Goal: Find specific page/section: Find specific page/section

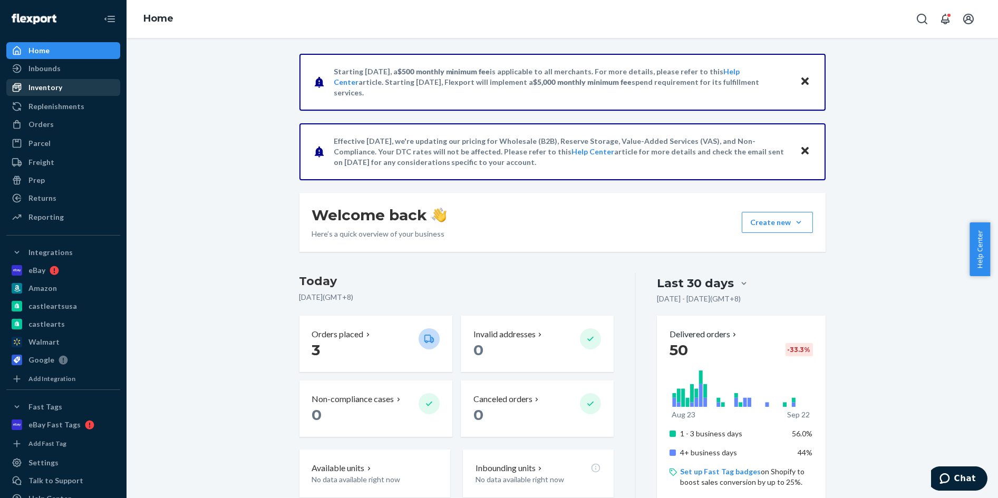
click at [52, 88] on div "Inventory" at bounding box center [45, 87] width 34 height 11
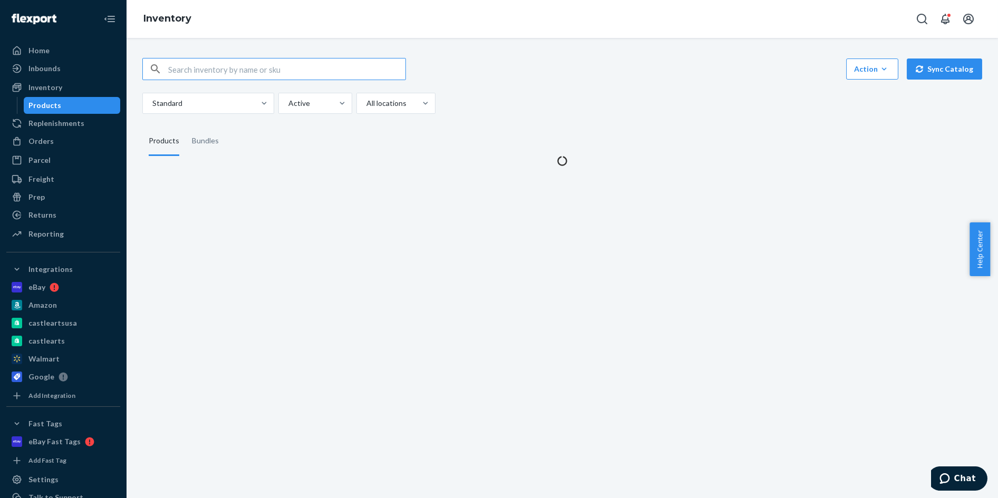
click at [66, 109] on div "Products" at bounding box center [72, 105] width 95 height 15
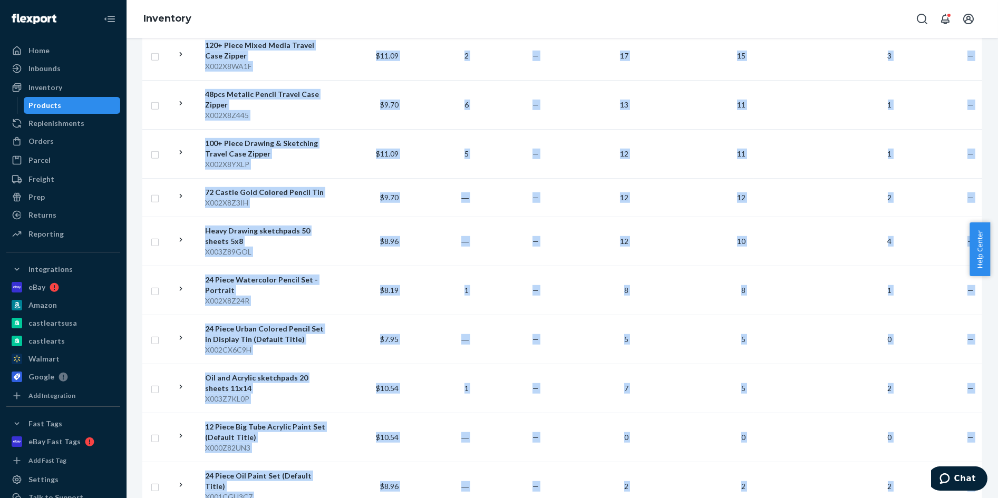
scroll to position [3017, 0]
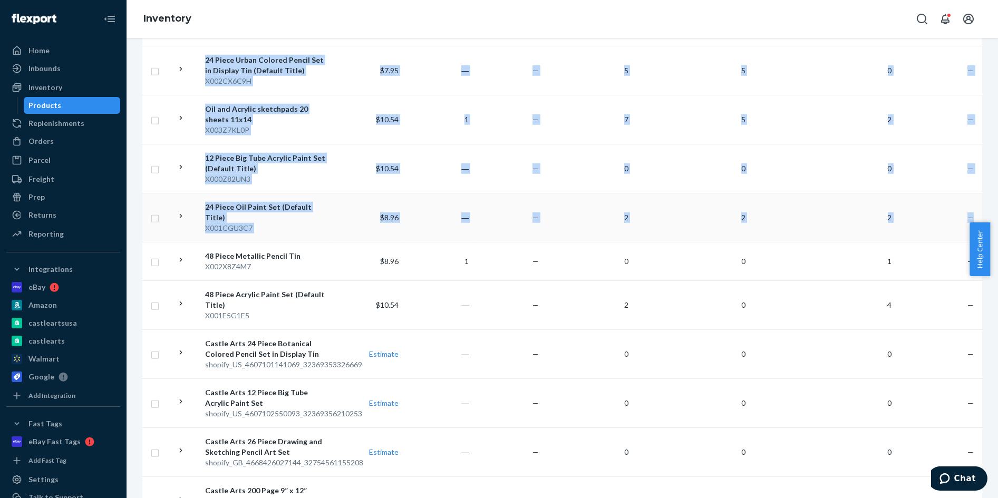
drag, startPoint x: 204, startPoint y: 167, endPoint x: 968, endPoint y: 207, distance: 765.0
copy table "Lore Ipsumdolors Ame 27c Adipis Elitsed Doeiu Tempo Incididun Utlab Etdoloremag…"
